Goal: Task Accomplishment & Management: Manage account settings

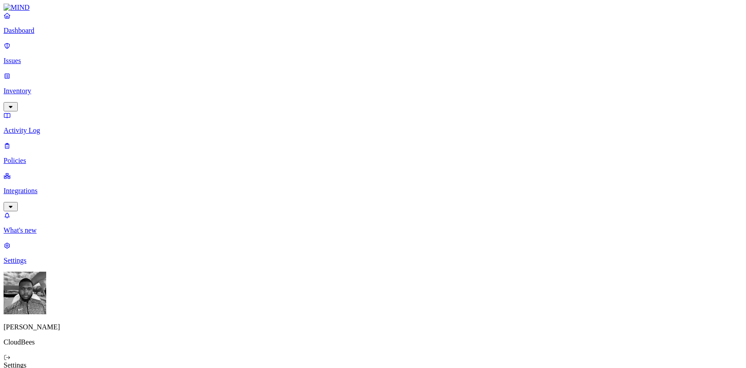
click at [22, 157] on p "Policies" at bounding box center [373, 161] width 739 height 8
click at [207, 84] on span "Endpoint" at bounding box center [210, 88] width 26 height 8
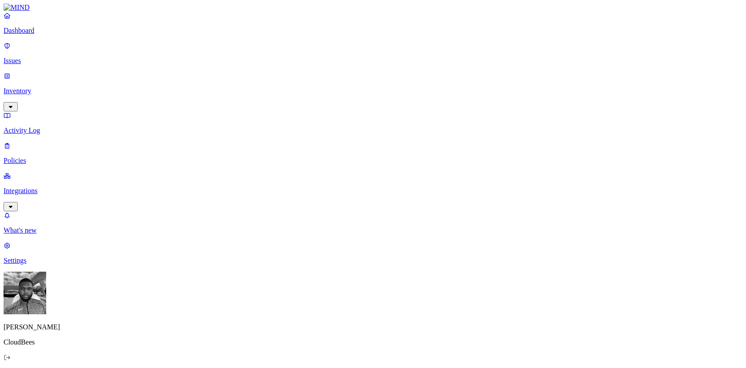
scroll to position [222, 0]
